Goal: Navigation & Orientation: Find specific page/section

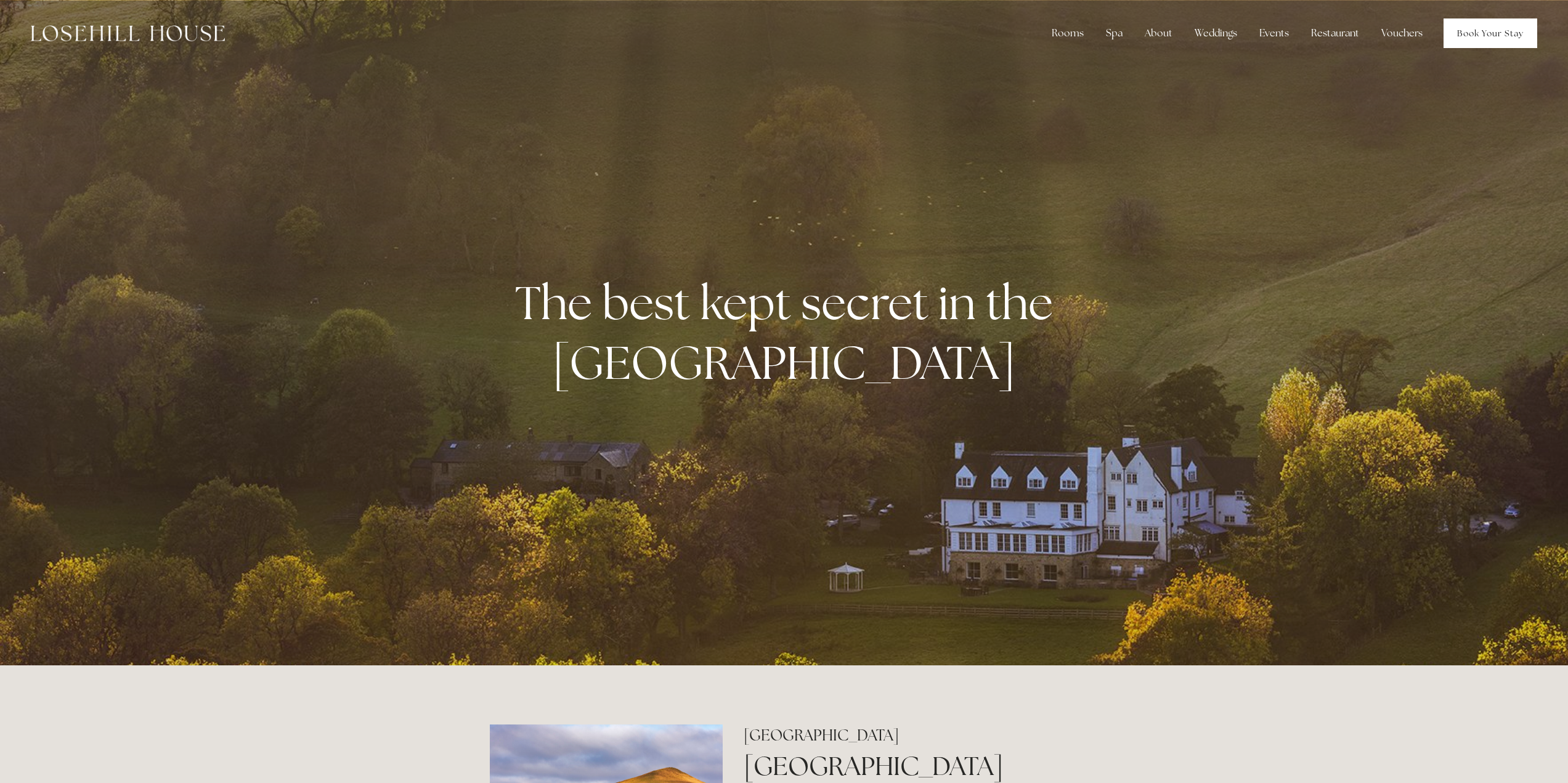
click at [1464, 33] on link "Book Your Stay" at bounding box center [1490, 33] width 94 height 30
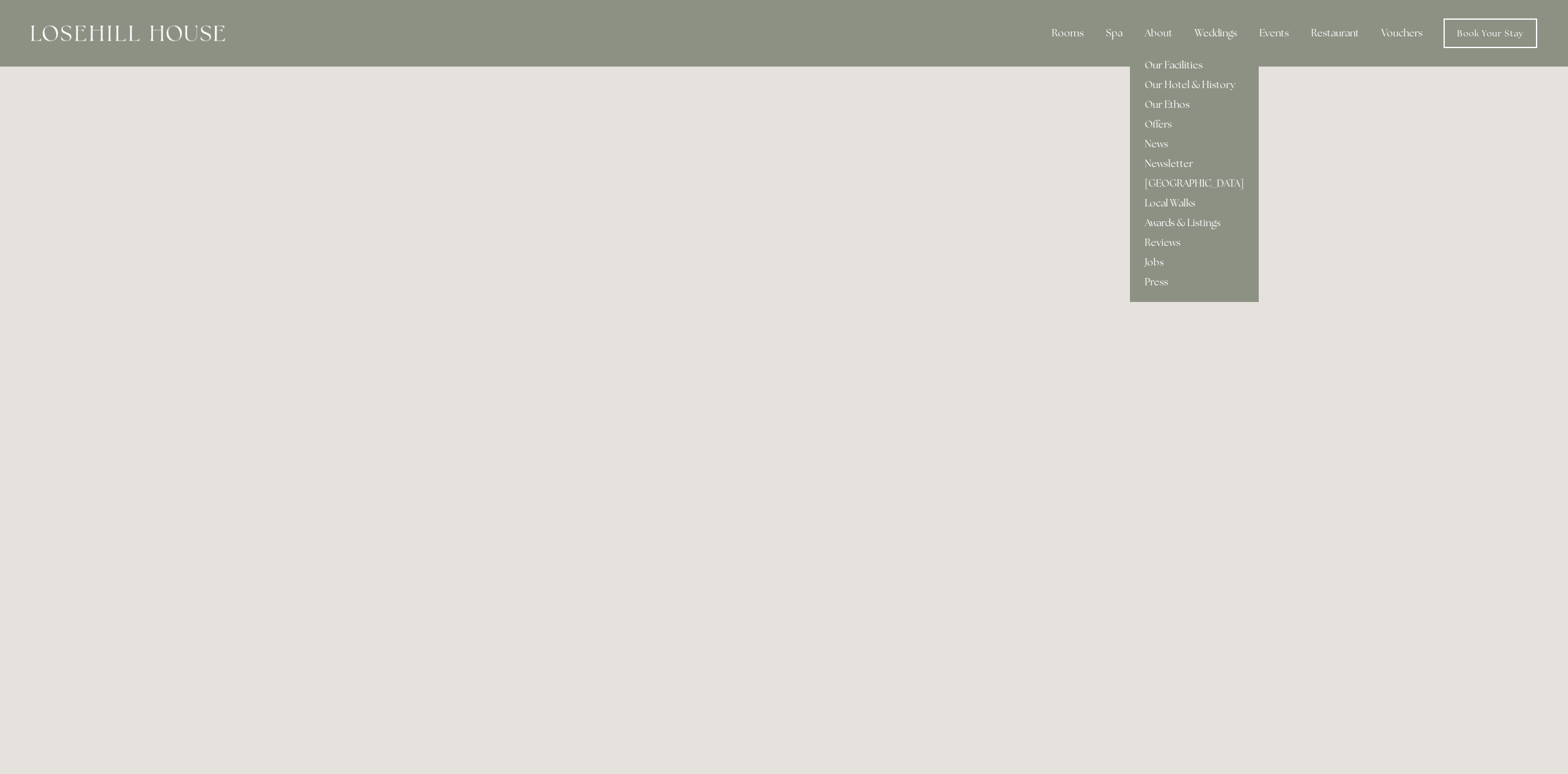
click at [1160, 62] on link "Our Facilities" at bounding box center [1194, 65] width 129 height 20
